Goal: Task Accomplishment & Management: Manage account settings

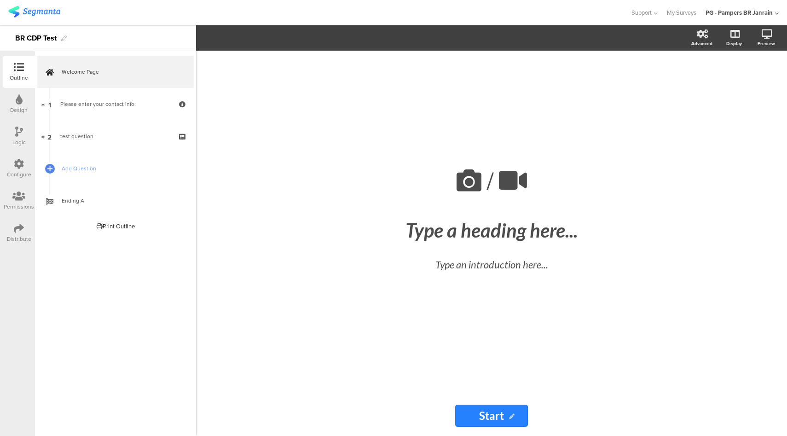
click at [20, 167] on icon at bounding box center [19, 164] width 10 height 10
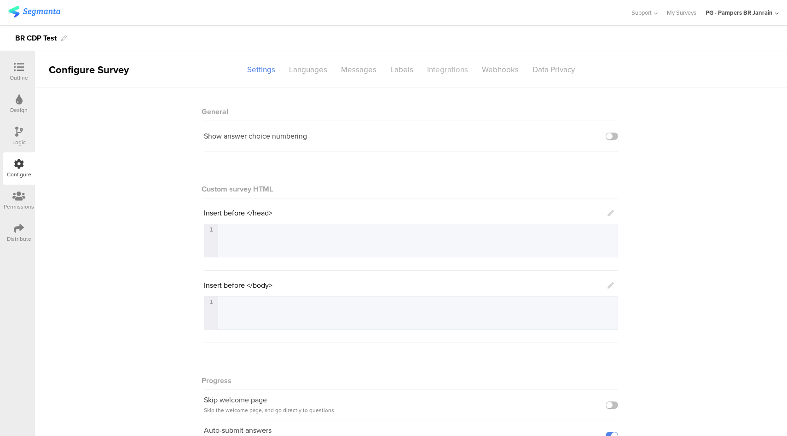
click at [452, 70] on div "Integrations" at bounding box center [447, 70] width 55 height 16
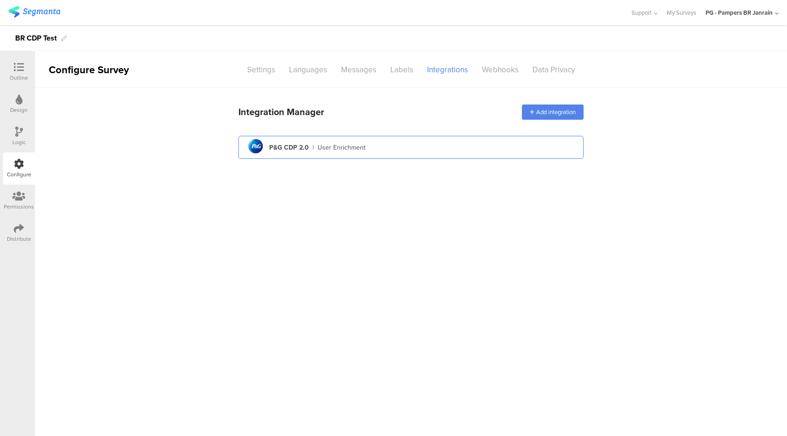
click at [427, 145] on div "pg logo P&G CDP 2.0 | User Enrichment" at bounding box center [411, 147] width 331 height 23
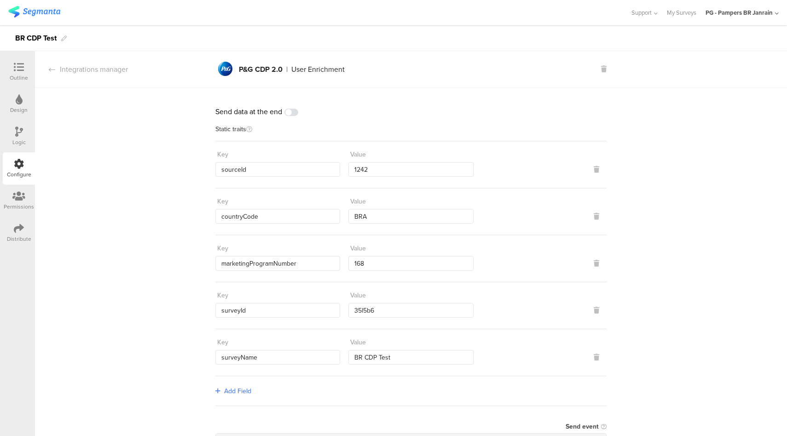
click at [774, 19] on div "PG - Pampers BR Janrain" at bounding box center [742, 12] width 73 height 25
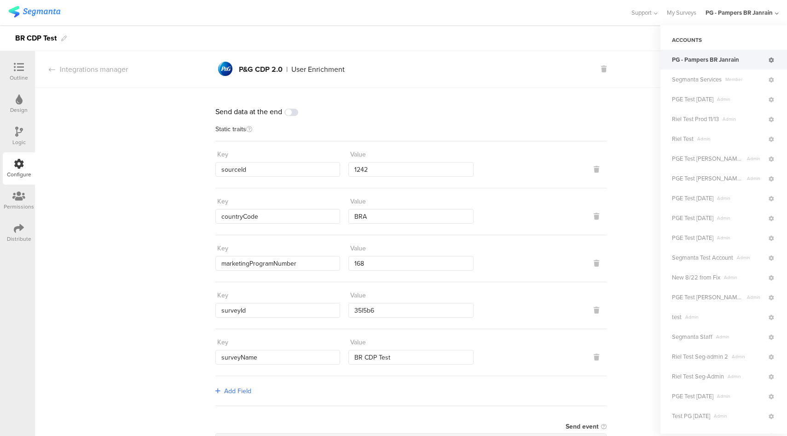
click at [768, 63] on link at bounding box center [772, 59] width 8 height 13
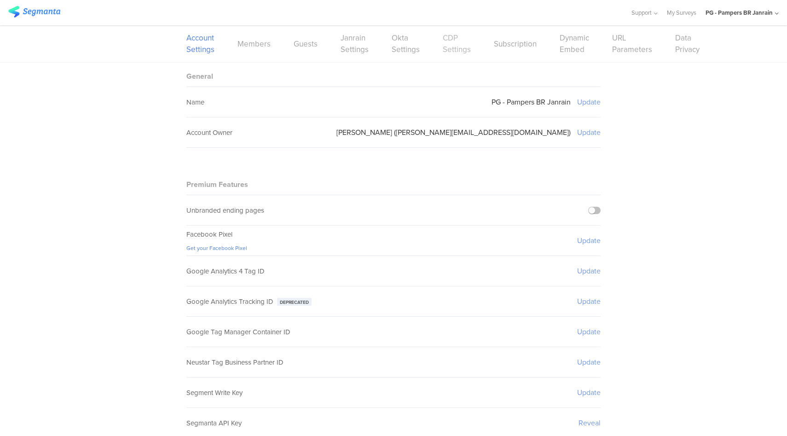
click at [450, 50] on link "CDP Settings" at bounding box center [457, 43] width 28 height 23
